Goal: Task Accomplishment & Management: Use online tool/utility

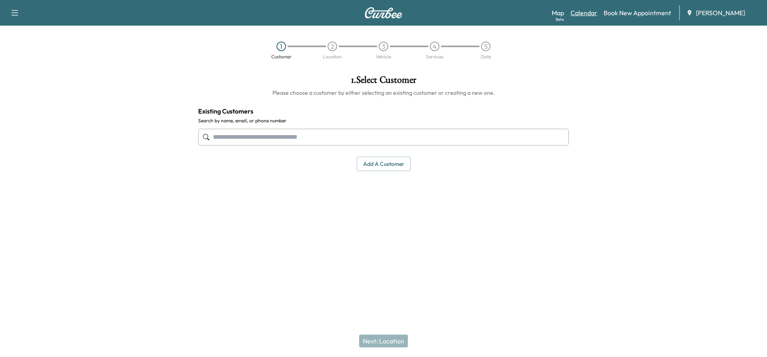
click at [579, 12] on link "Calendar" at bounding box center [583, 13] width 27 height 10
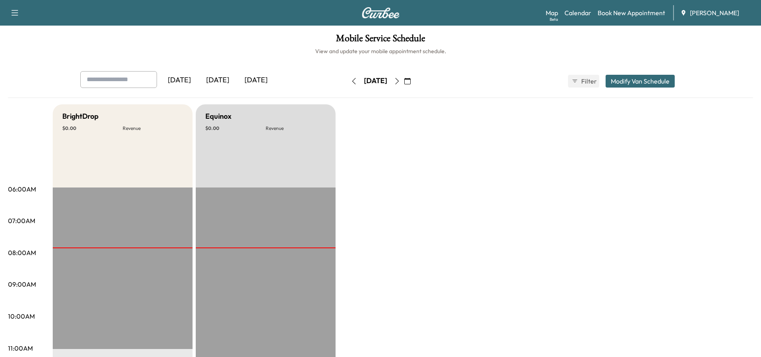
click at [400, 82] on icon "button" at bounding box center [397, 81] width 6 height 6
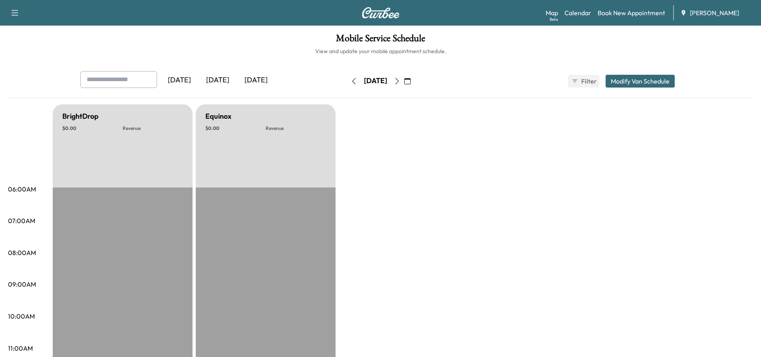
click at [404, 84] on button "button" at bounding box center [397, 81] width 14 height 13
click at [400, 84] on icon "button" at bounding box center [397, 81] width 6 height 6
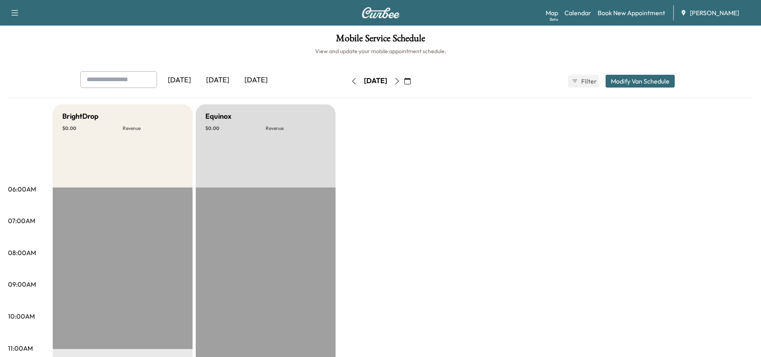
click at [400, 82] on icon "button" at bounding box center [397, 81] width 6 height 6
click at [400, 84] on icon "button" at bounding box center [397, 81] width 6 height 6
click at [400, 83] on icon "button" at bounding box center [397, 81] width 6 height 6
click at [400, 82] on icon "button" at bounding box center [397, 81] width 6 height 6
click at [659, 80] on button "Modify Van Schedule" at bounding box center [639, 81] width 69 height 13
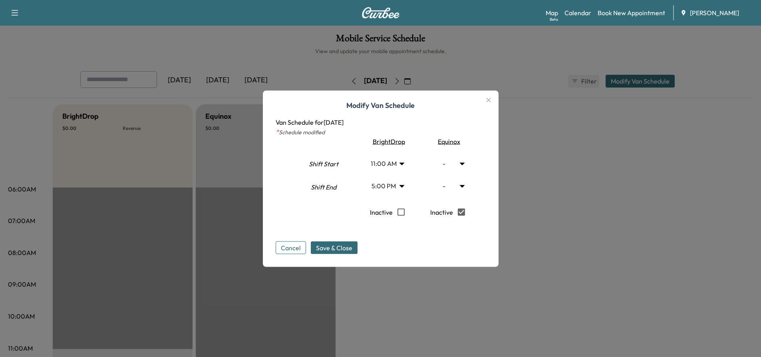
click at [490, 98] on icon "button" at bounding box center [489, 100] width 10 height 10
